Goal: Task Accomplishment & Management: Use online tool/utility

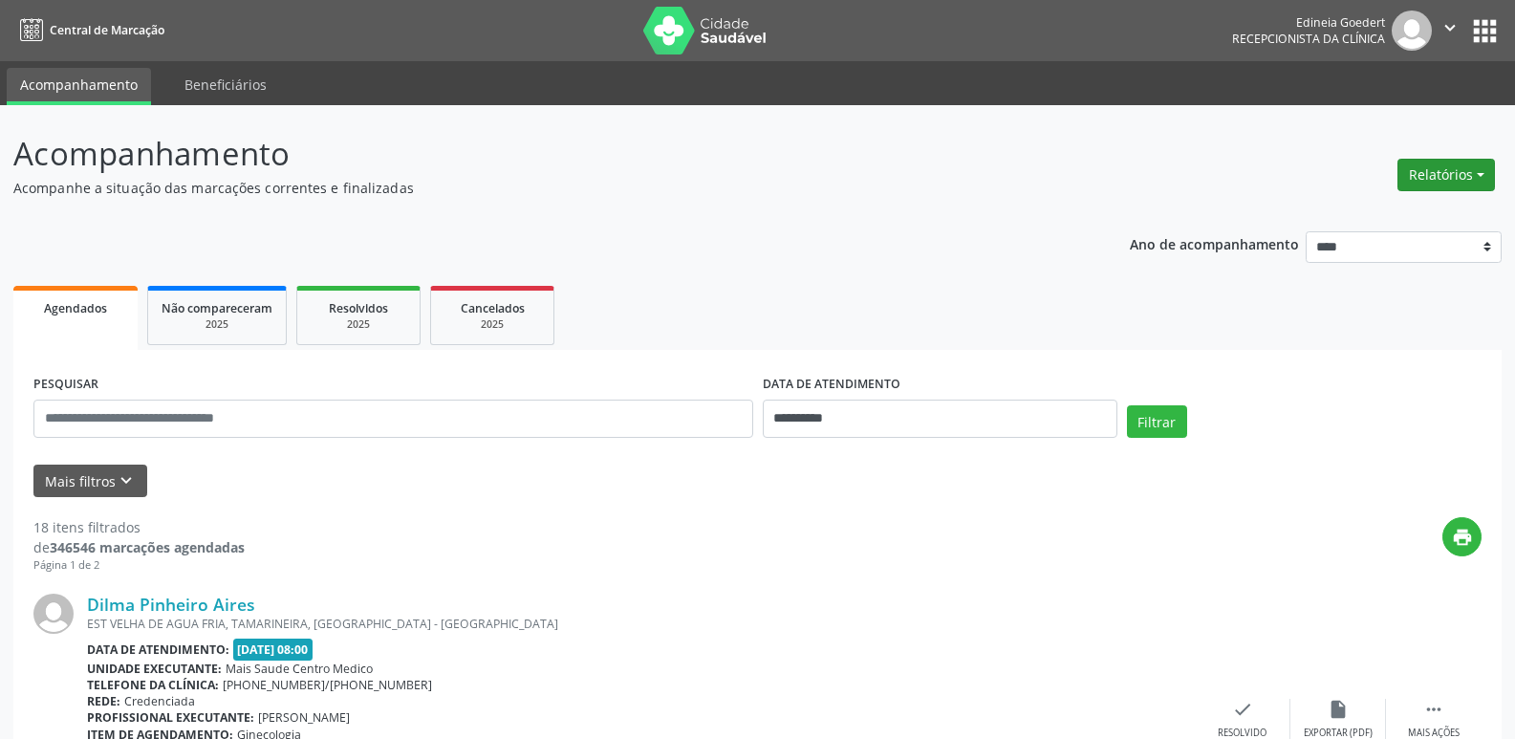
click at [1433, 159] on button "Relatórios" at bounding box center [1447, 175] width 98 height 33
click at [1398, 213] on link "Agendamentos" at bounding box center [1394, 216] width 206 height 27
select select "*"
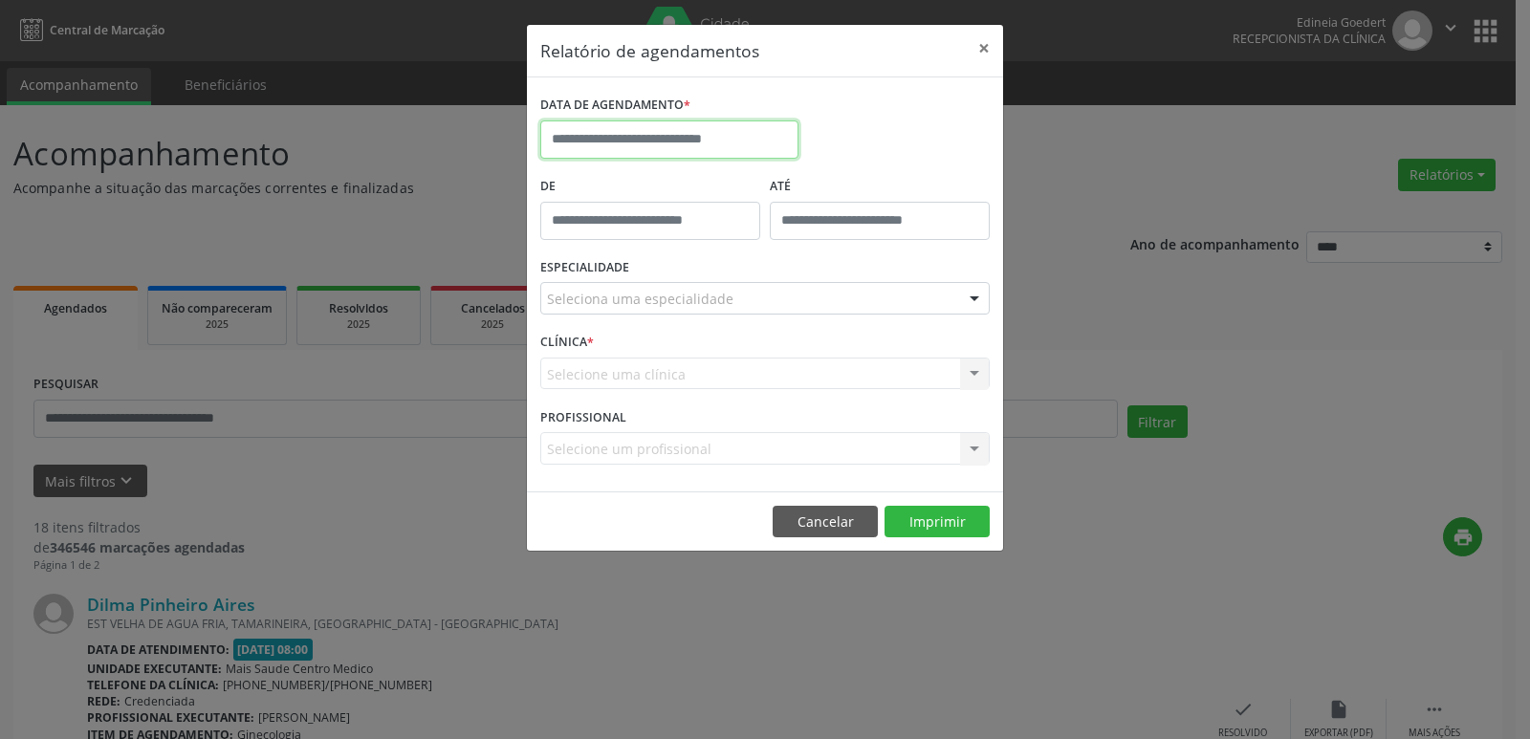
click at [717, 135] on input "text" at bounding box center [669, 139] width 258 height 38
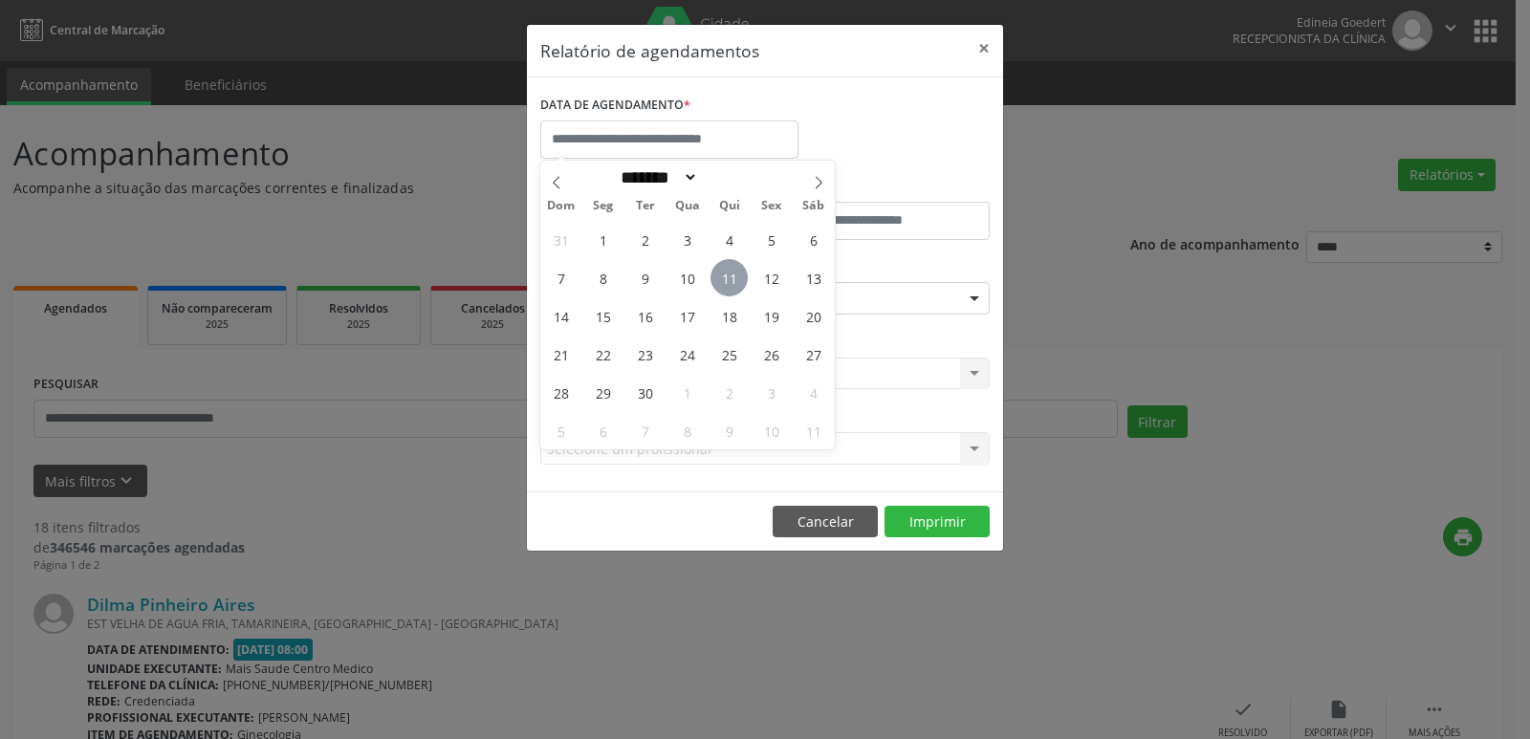
click at [721, 271] on span "11" at bounding box center [728, 277] width 37 height 37
type input "**********"
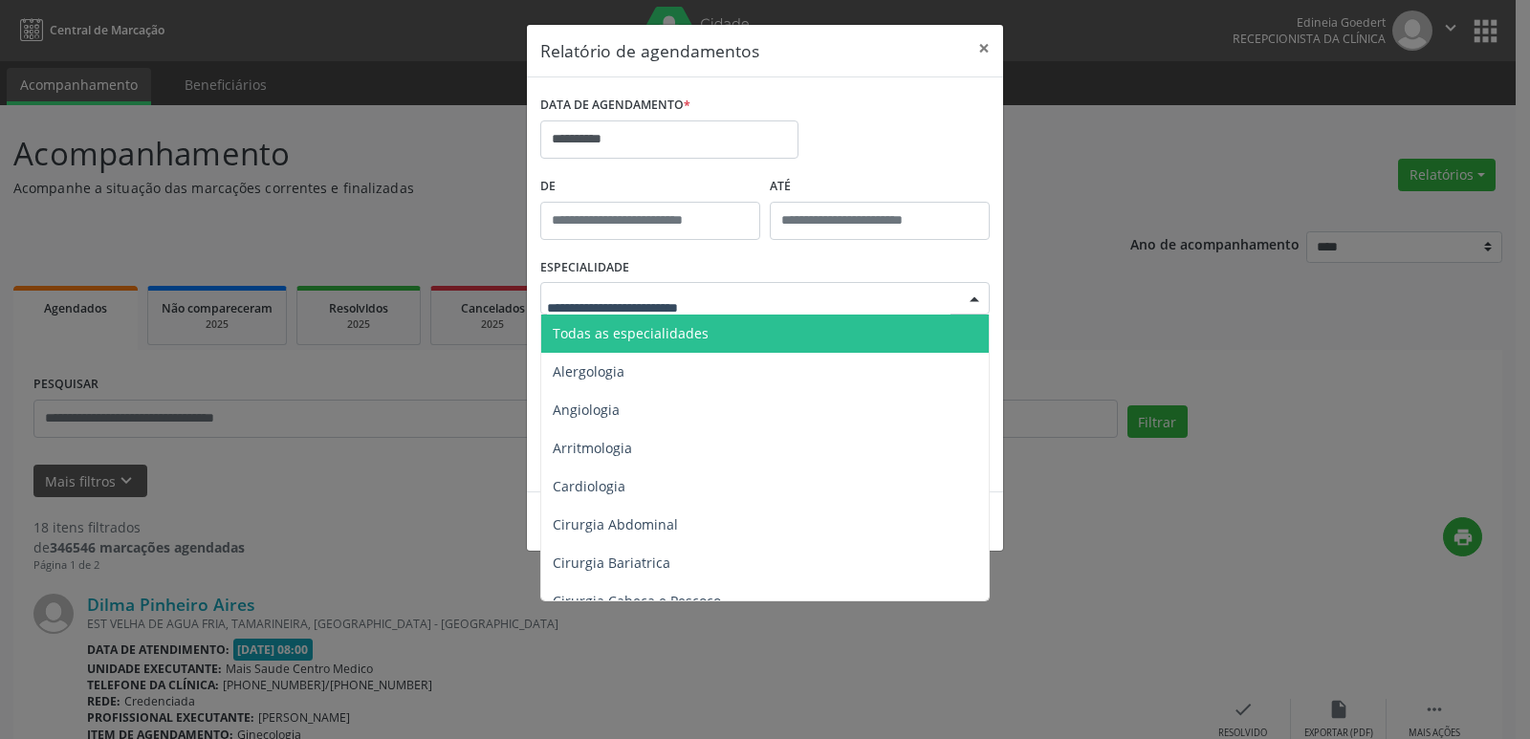
drag, startPoint x: 686, startPoint y: 322, endPoint x: 775, endPoint y: 378, distance: 104.8
click at [690, 323] on span "Todas as especialidades" at bounding box center [766, 334] width 450 height 38
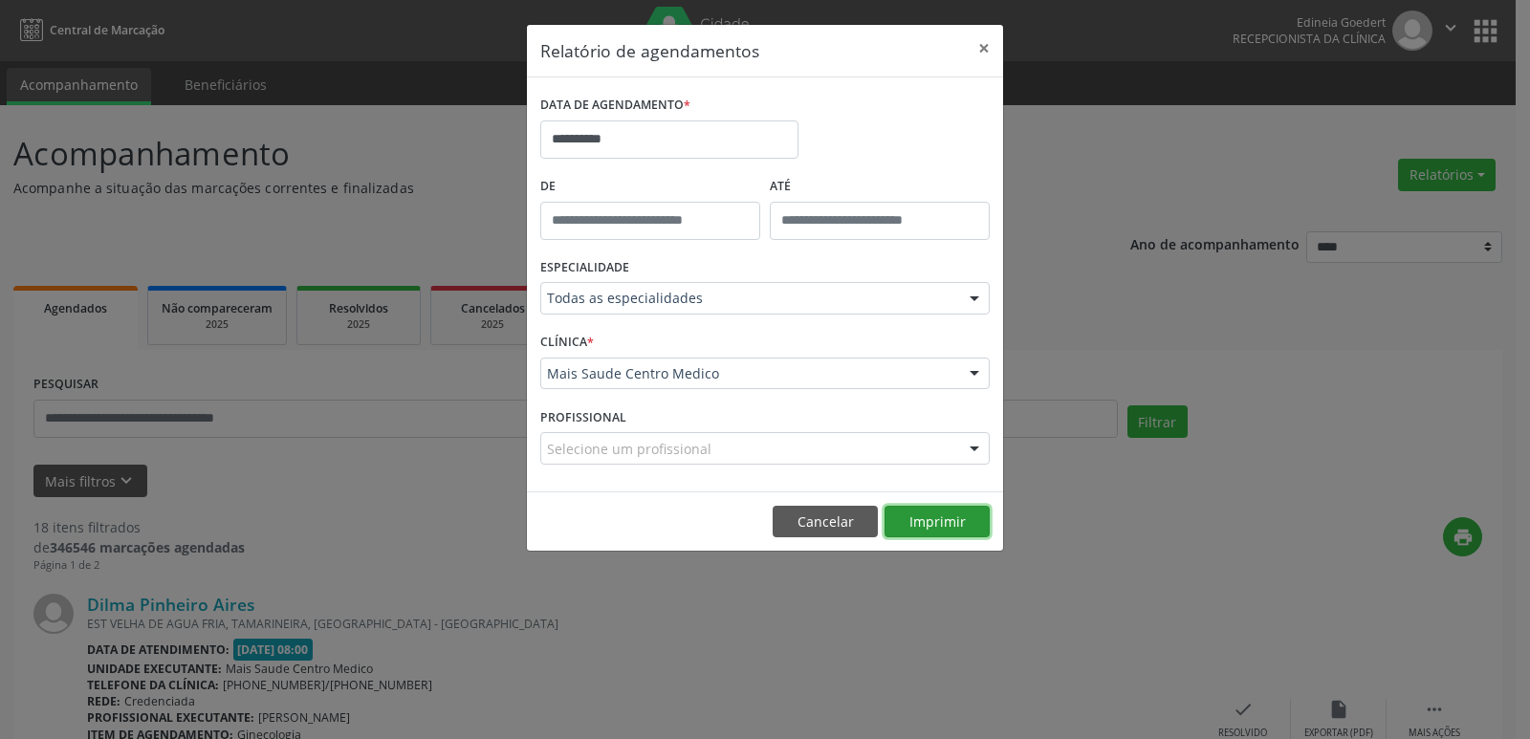
click at [953, 527] on button "Imprimir" at bounding box center [936, 522] width 105 height 33
click at [684, 142] on body "**********" at bounding box center [765, 369] width 1530 height 739
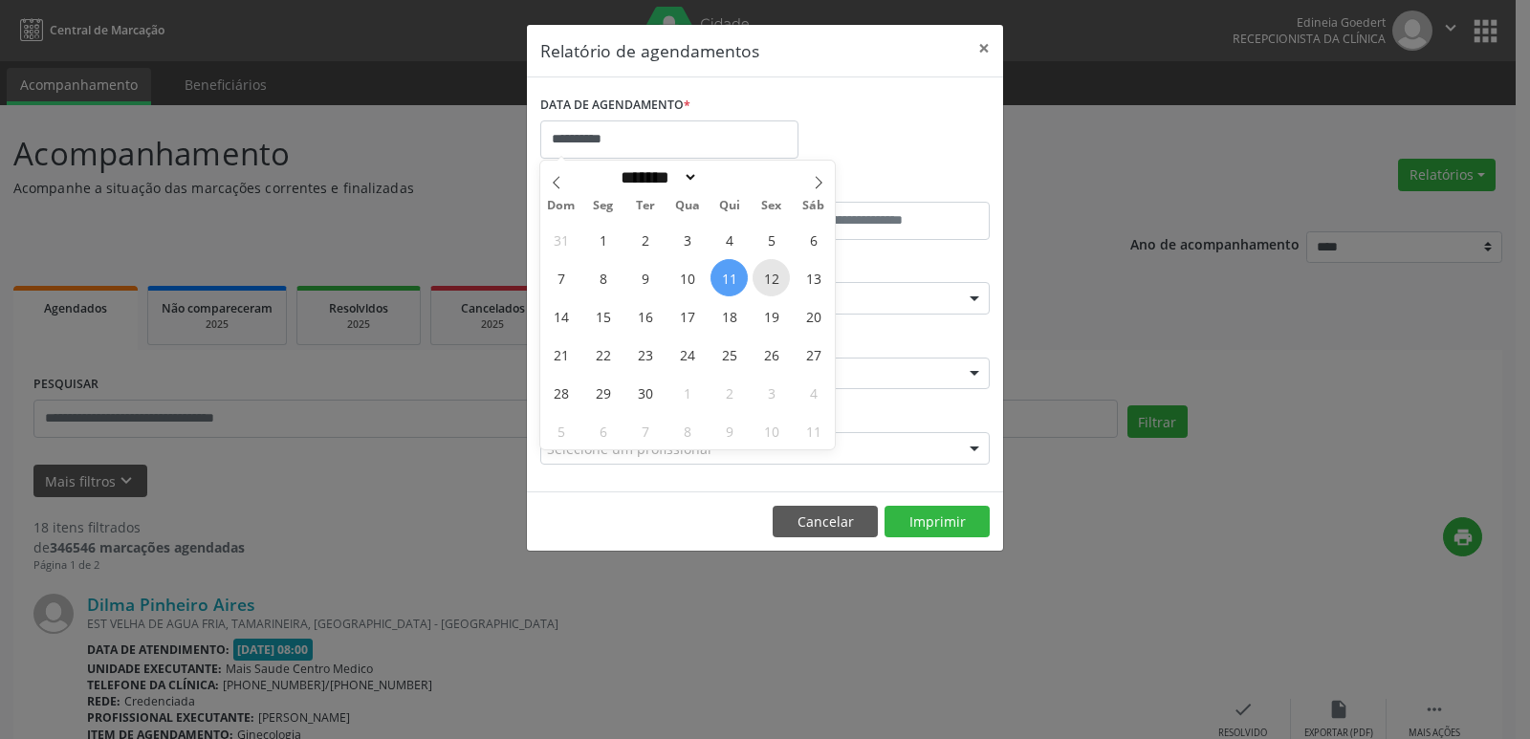
click at [771, 284] on span "12" at bounding box center [770, 277] width 37 height 37
type input "**********"
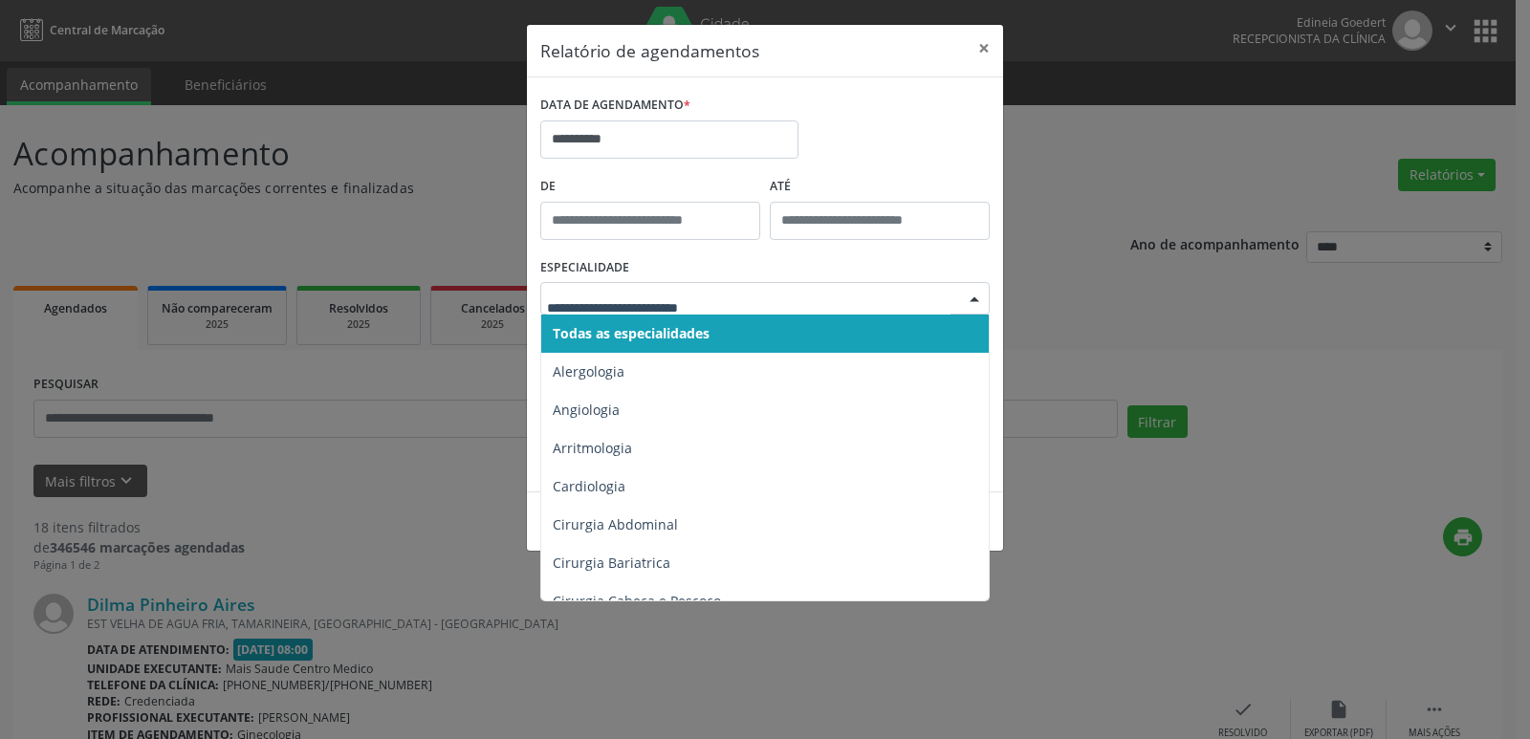
click at [666, 325] on span "Todas as especialidades" at bounding box center [631, 333] width 157 height 18
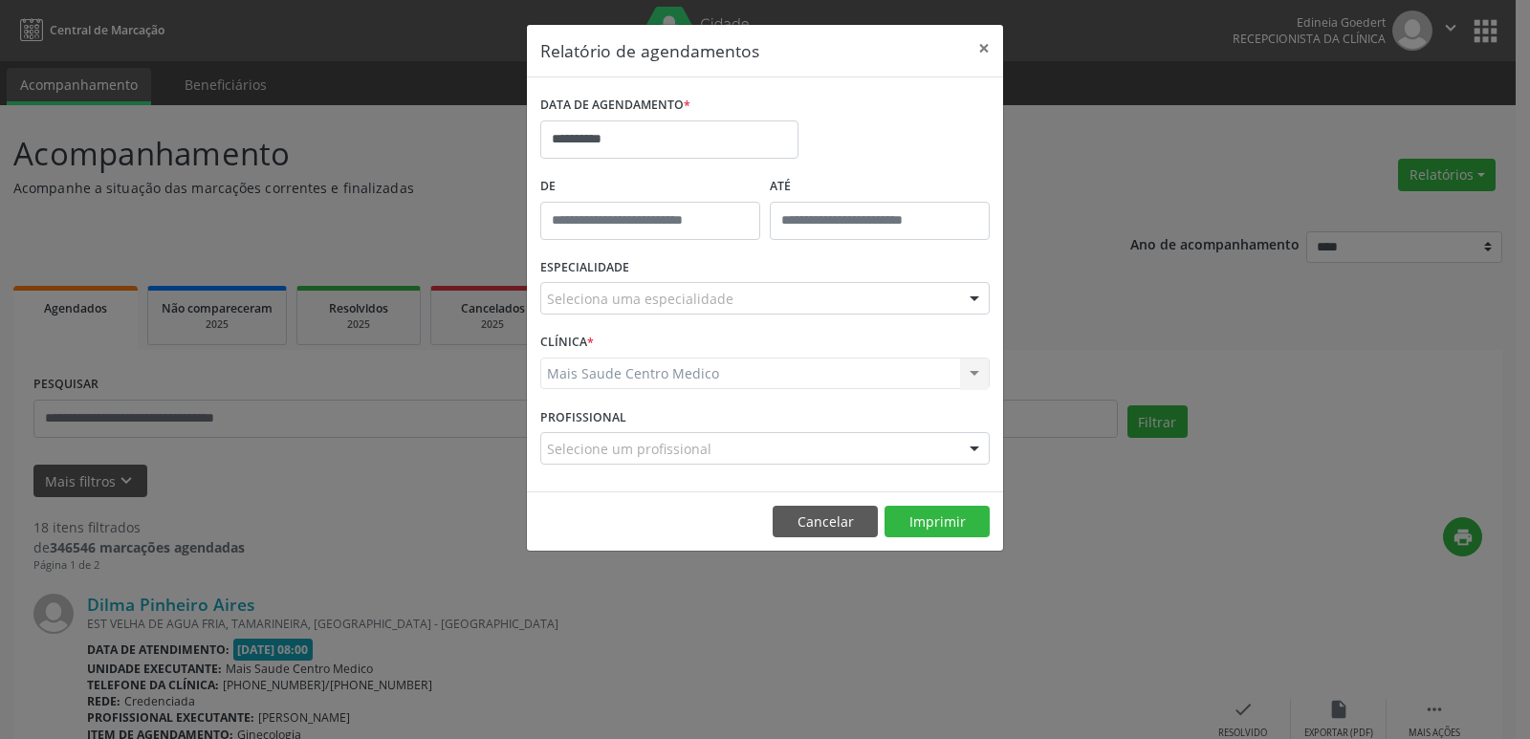
click at [598, 311] on div "Seleciona uma especialidade" at bounding box center [764, 298] width 449 height 33
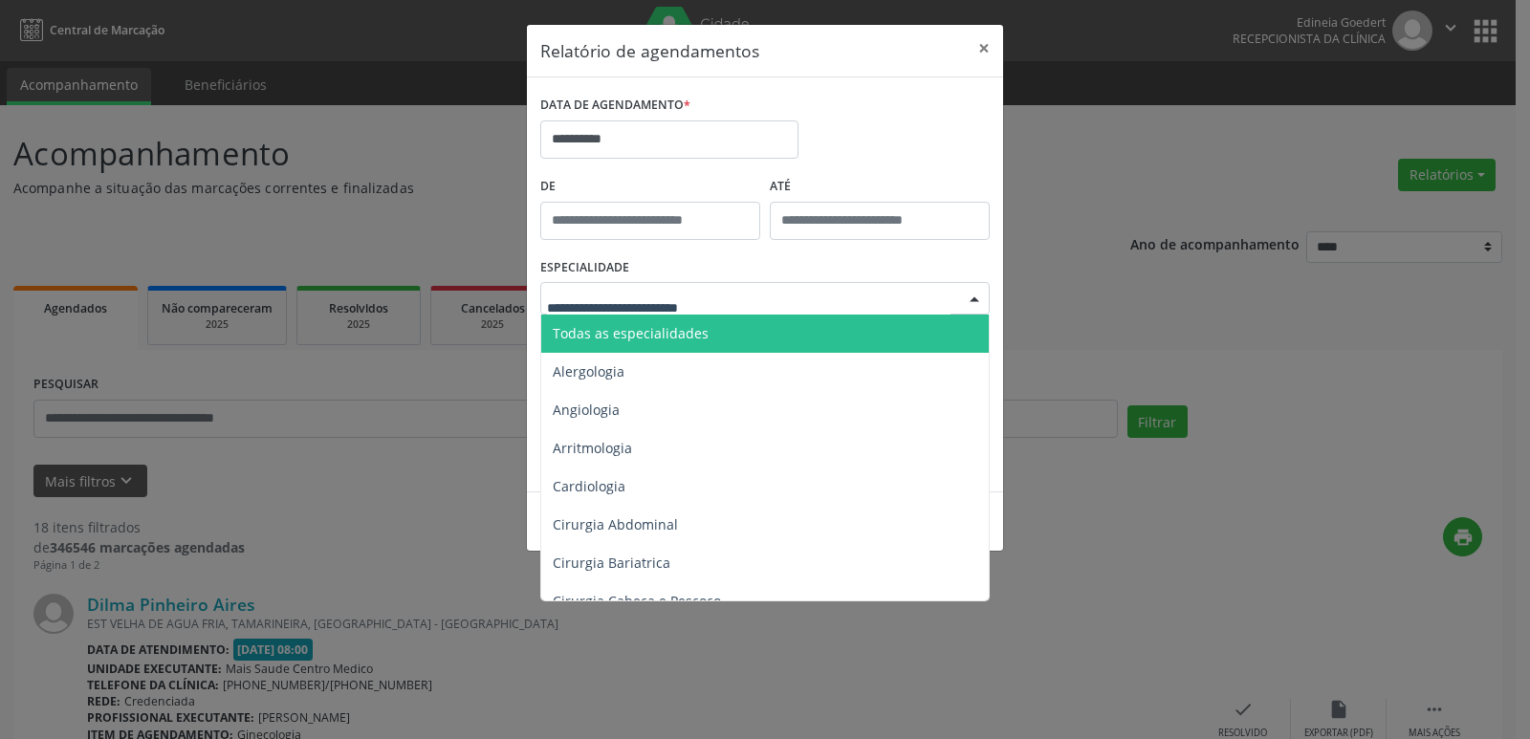
drag, startPoint x: 664, startPoint y: 341, endPoint x: 678, endPoint y: 338, distance: 13.7
click at [666, 339] on span "Todas as especialidades" at bounding box center [631, 333] width 156 height 18
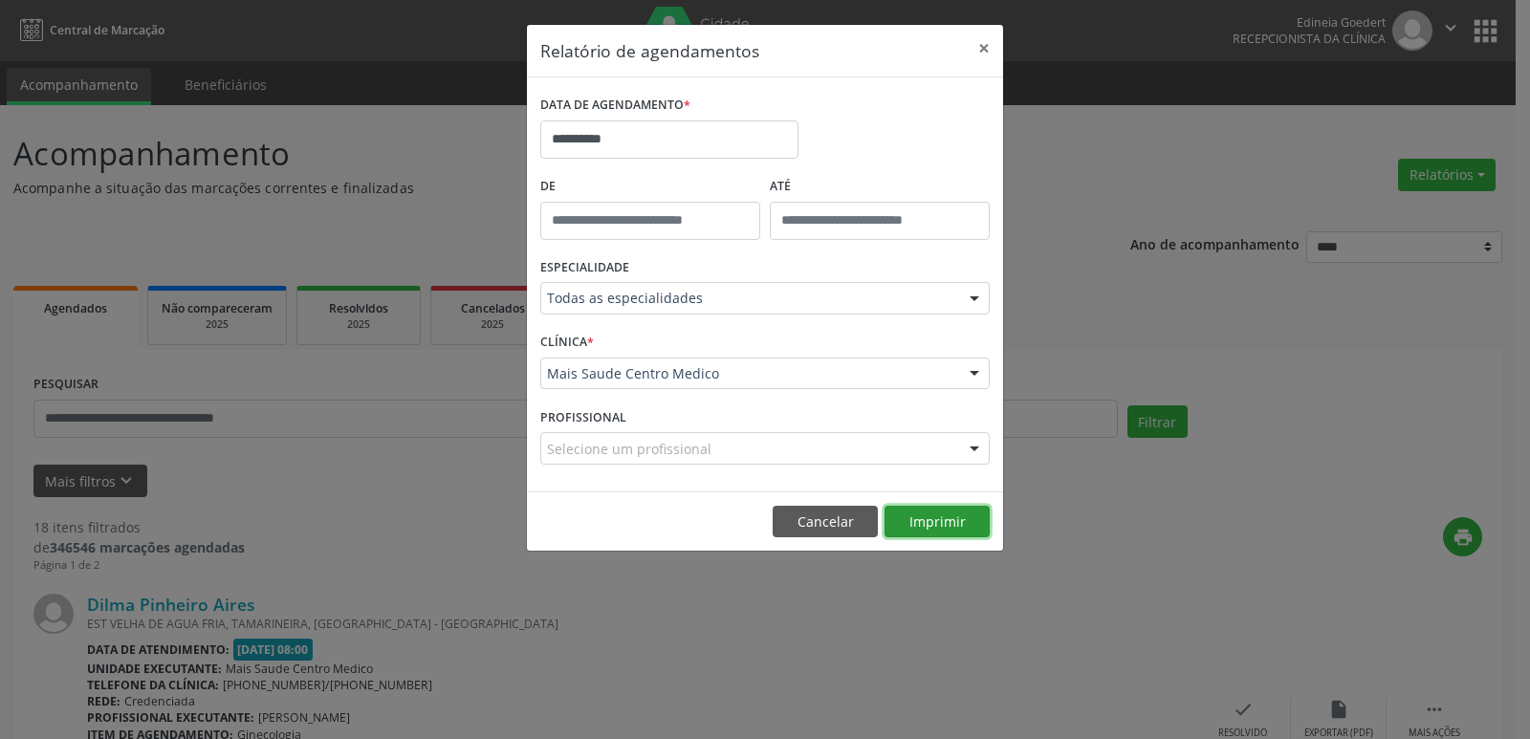
click at [940, 523] on button "Imprimir" at bounding box center [936, 522] width 105 height 33
